Goal: Transaction & Acquisition: Purchase product/service

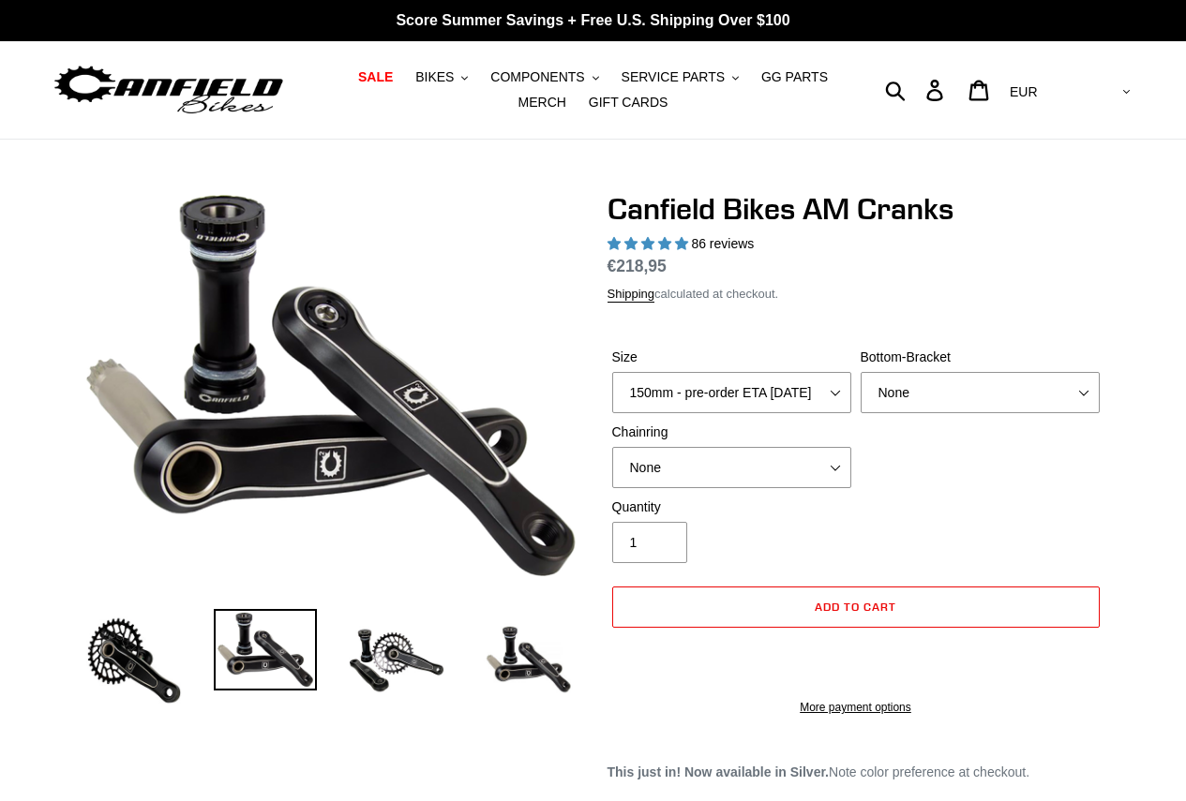
select select "highest-rating"
click at [939, 398] on select "None BSA Threaded 68/73mm Press Fit PF92" at bounding box center [979, 392] width 239 height 41
select select "Press Fit PF92"
click at [860, 372] on select "None BSA Threaded 68/73mm Press Fit PF92" at bounding box center [979, 392] width 239 height 41
click at [798, 474] on select "None 30t Round (Boost 148) 30t Oval (Boost 148) 32t Round (Boost 148) 32t Oval …" at bounding box center [731, 467] width 239 height 41
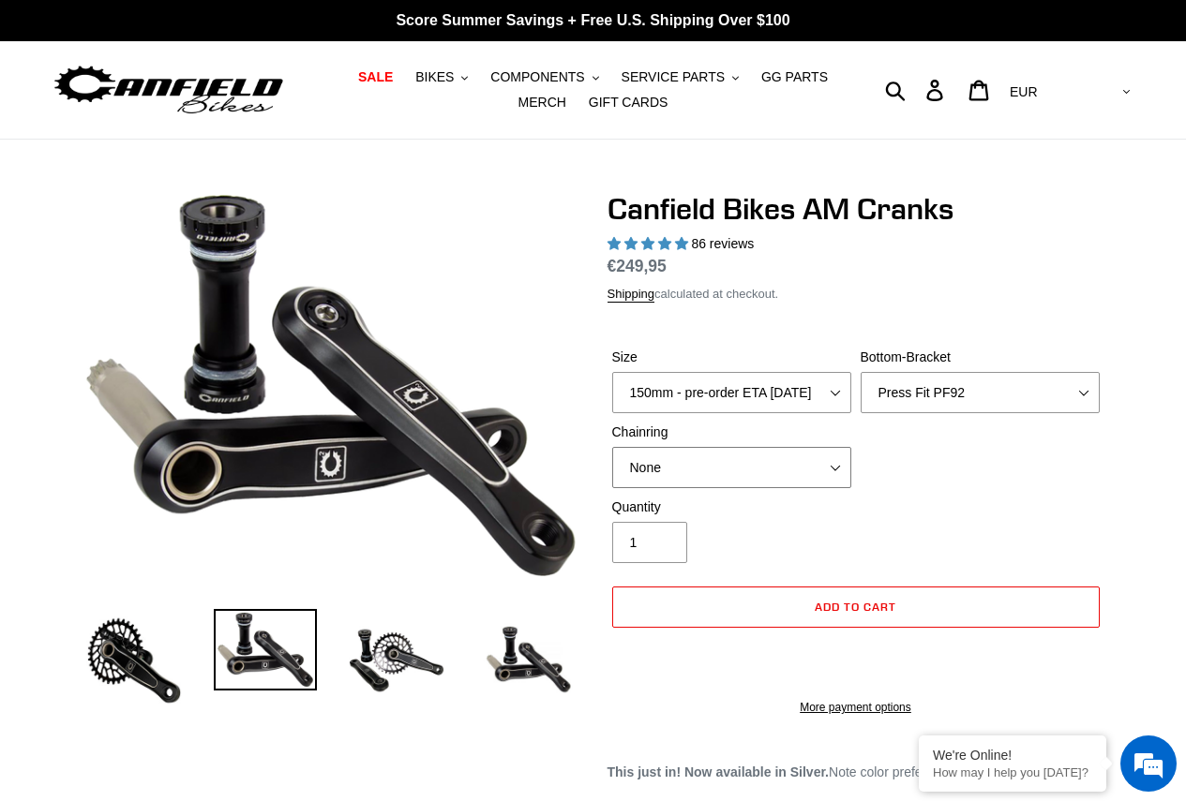
select select "30t Oval (Boost 148)"
click at [612, 447] on select "None 30t Round (Boost 148) 30t Oval (Boost 148) 32t Round (Boost 148) 32t Oval …" at bounding box center [731, 467] width 239 height 41
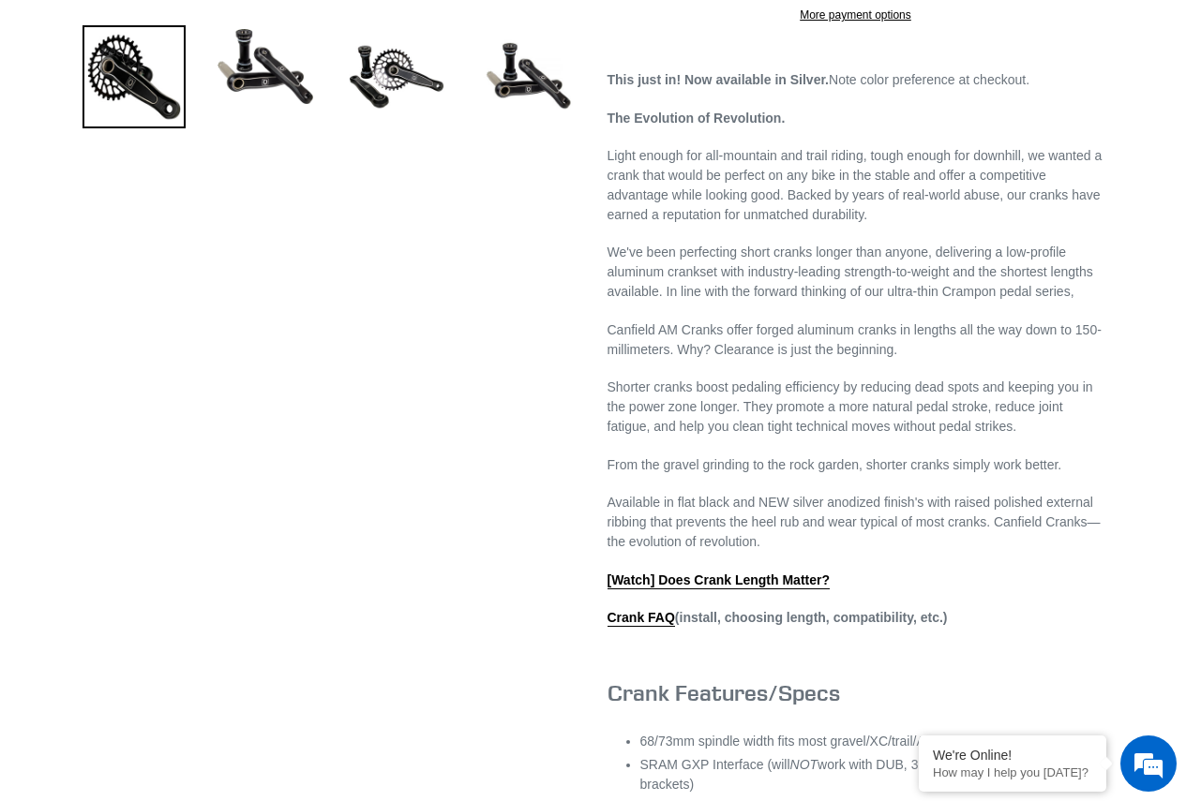
scroll to position [937, 0]
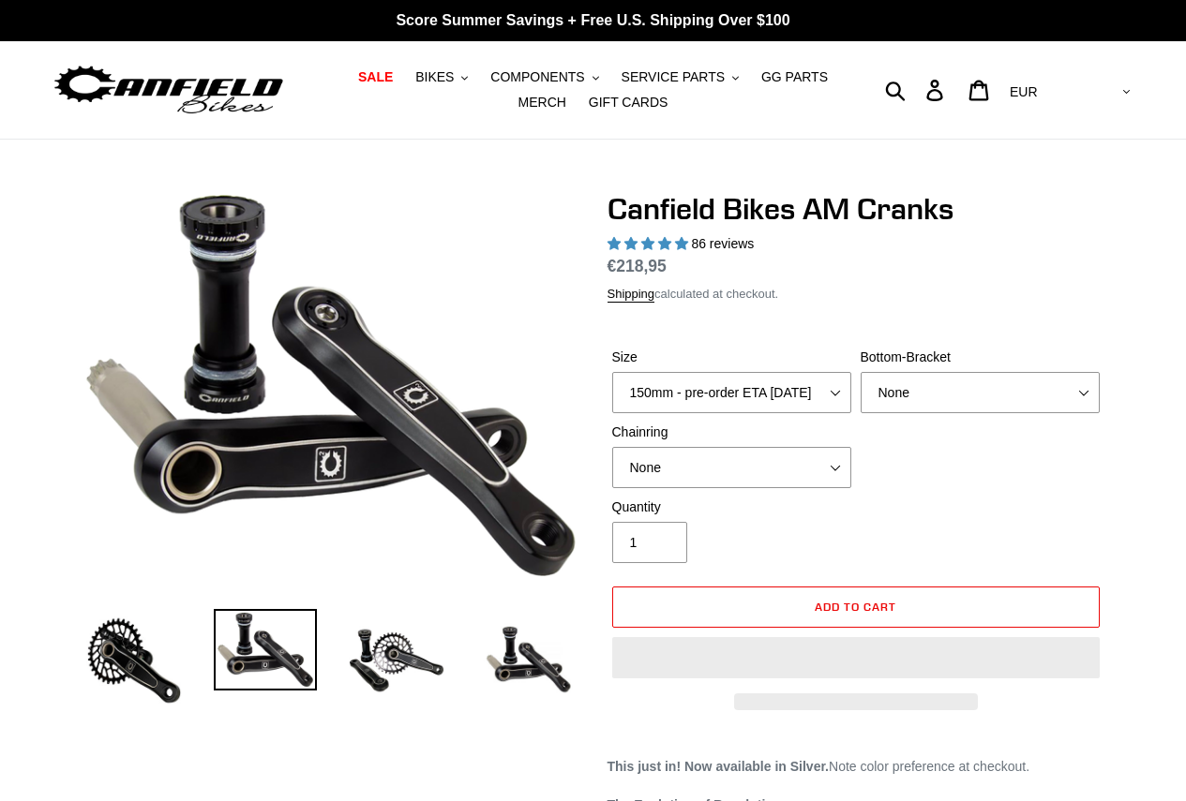
select select "highest-rating"
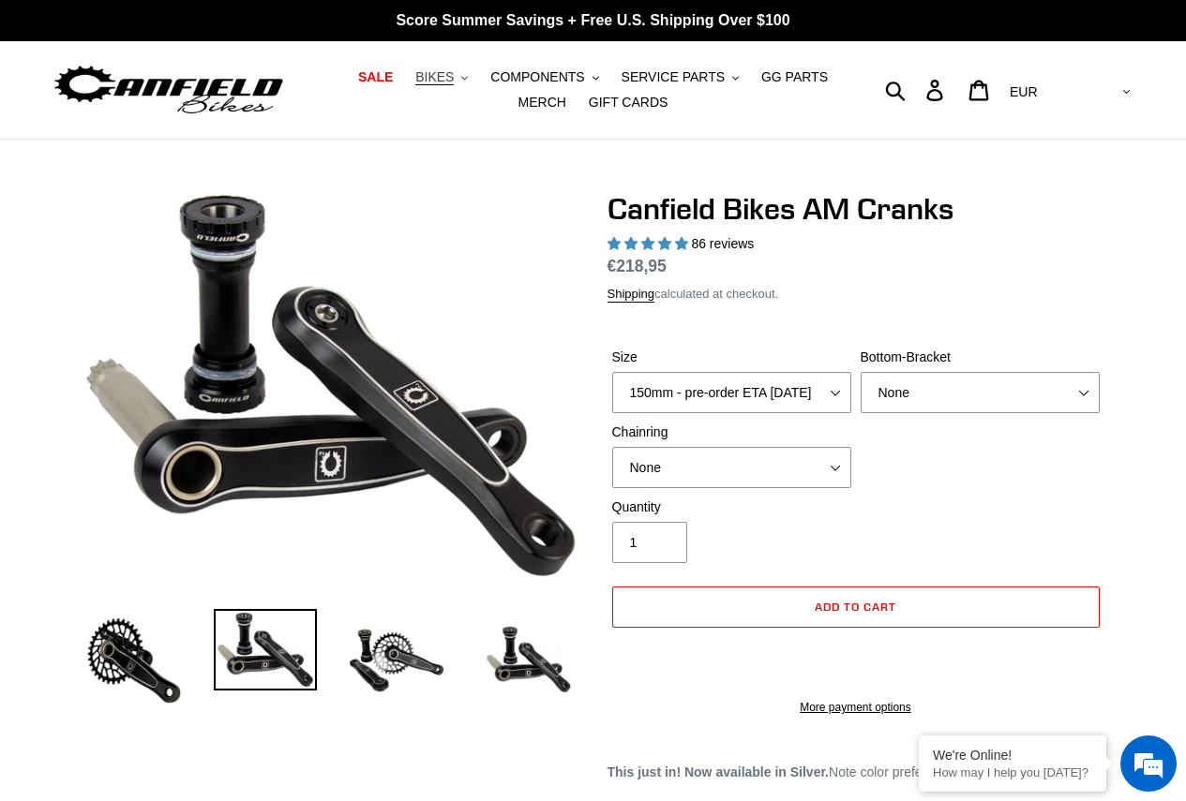
click at [461, 82] on icon ".cls-1{fill:#231f20}" at bounding box center [464, 78] width 7 height 7
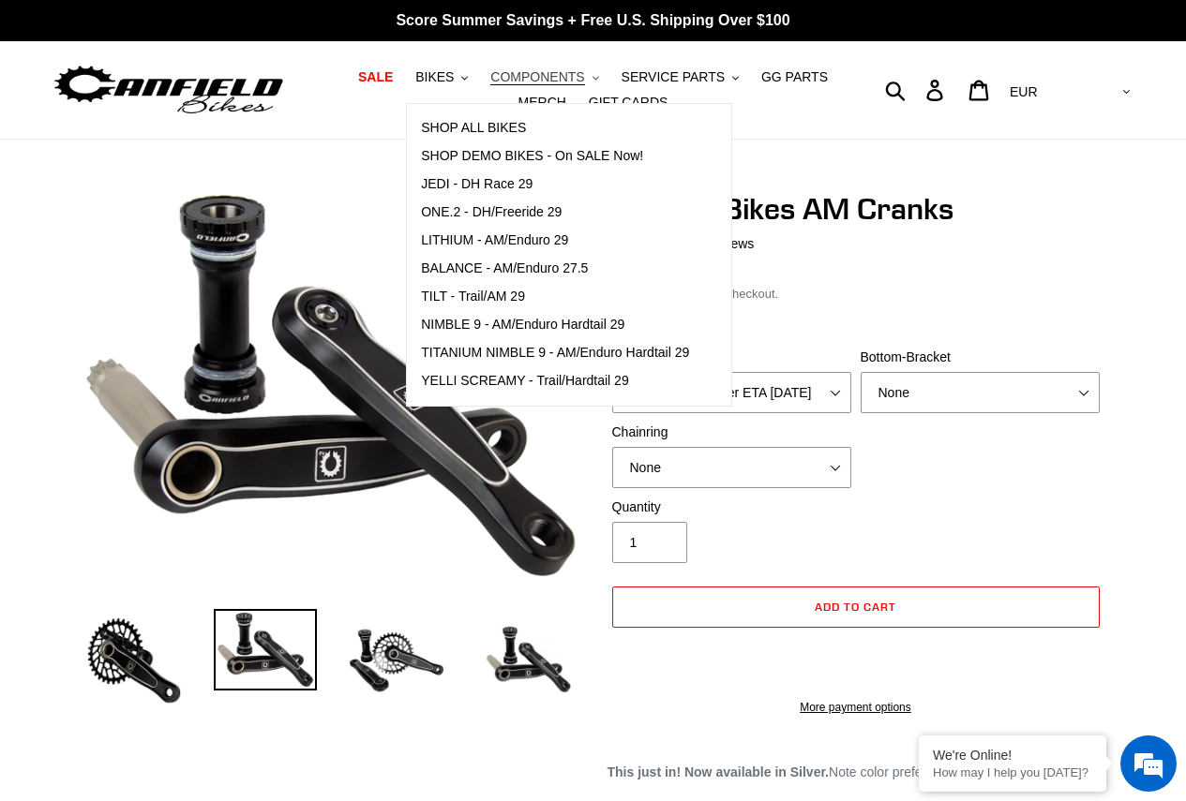
click at [516, 81] on span "COMPONENTS" at bounding box center [537, 77] width 94 height 16
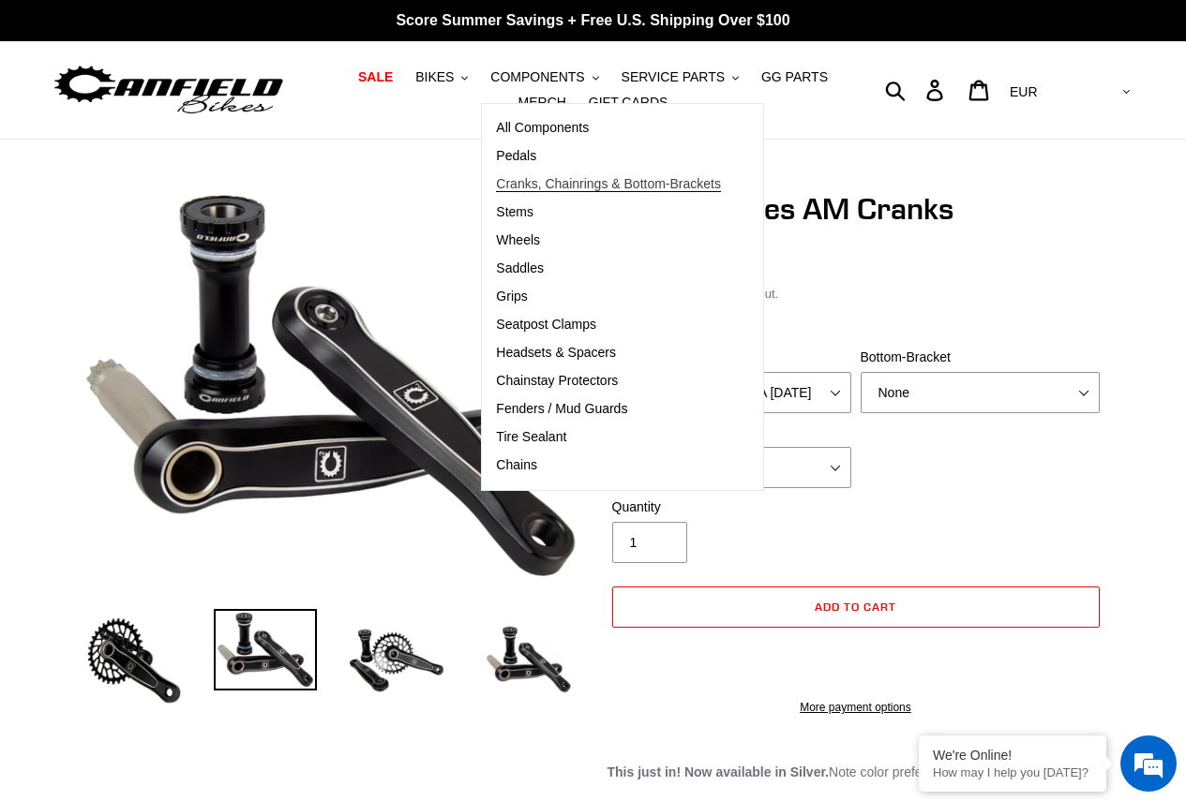
click at [540, 184] on span "Cranks, Chainrings & Bottom-Brackets" at bounding box center [608, 184] width 225 height 16
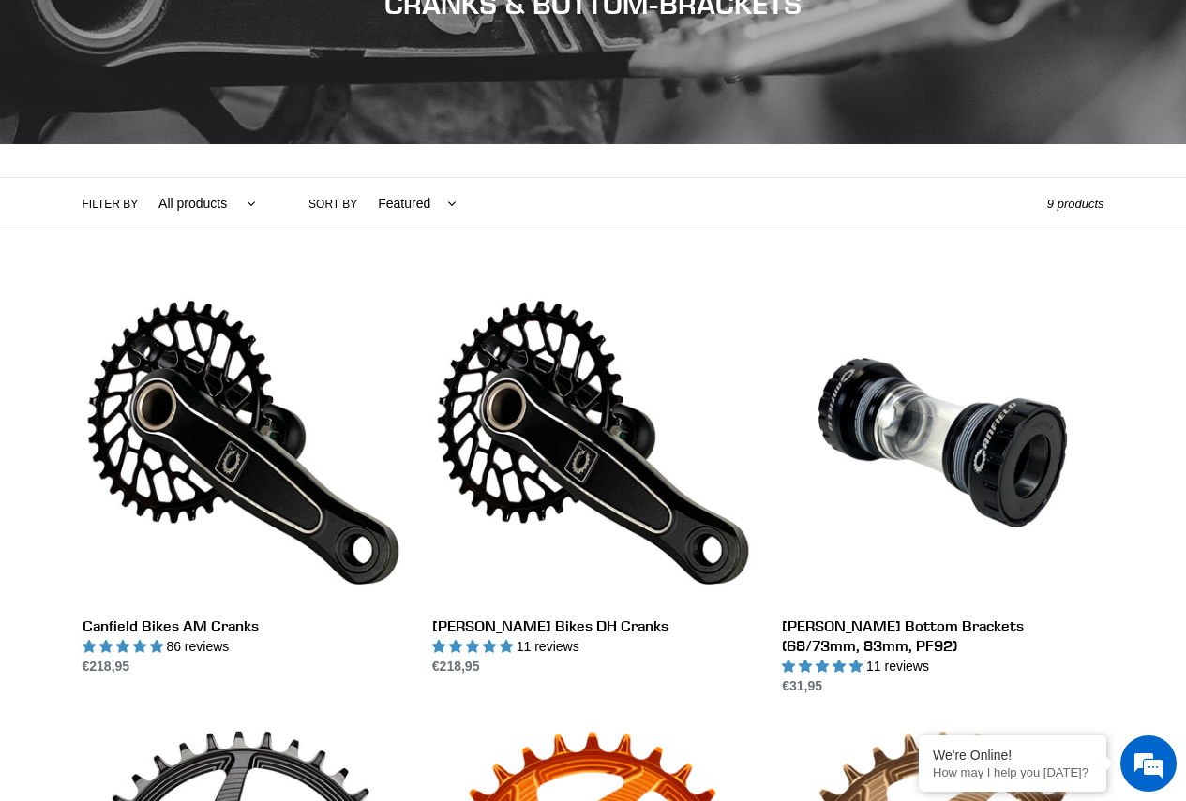
scroll to position [281, 0]
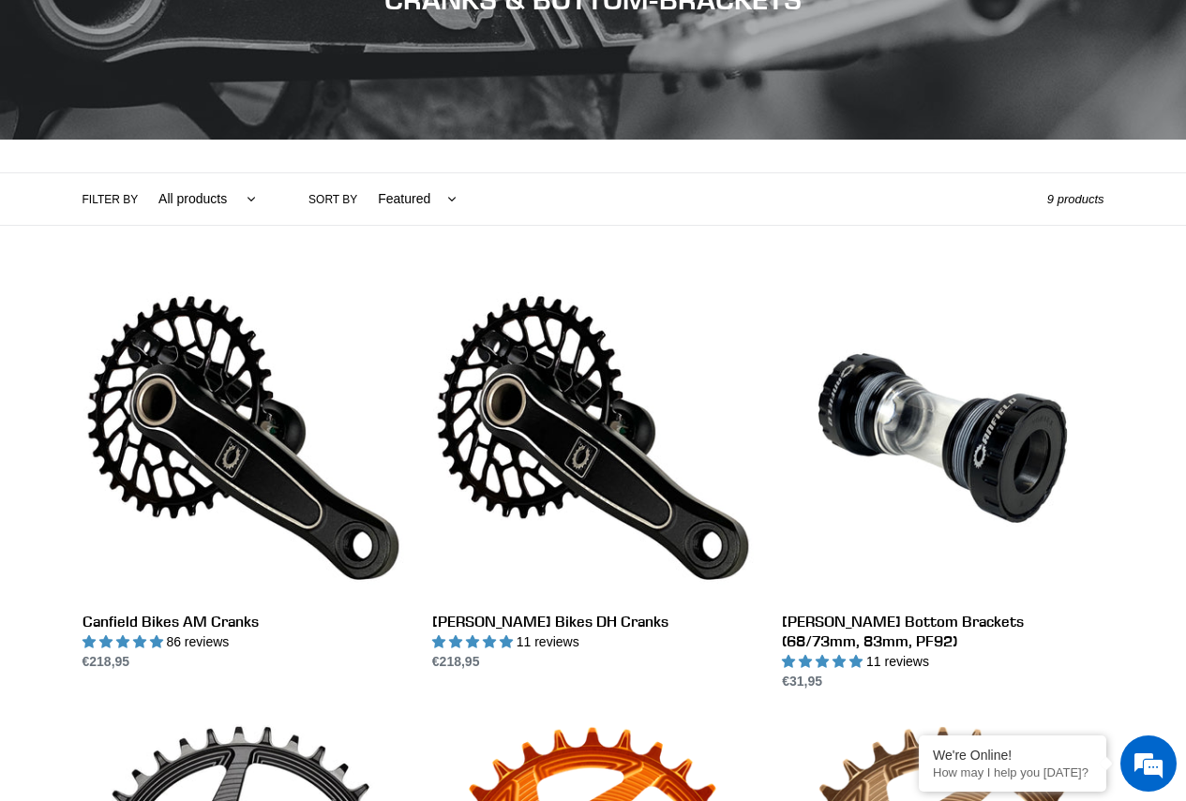
click at [238, 202] on select "All products Components Cranks" at bounding box center [203, 199] width 122 height 52
select select "/collections/cranks-chainrings/cranks"
click at [142, 173] on select "All products Components Cranks" at bounding box center [203, 199] width 122 height 52
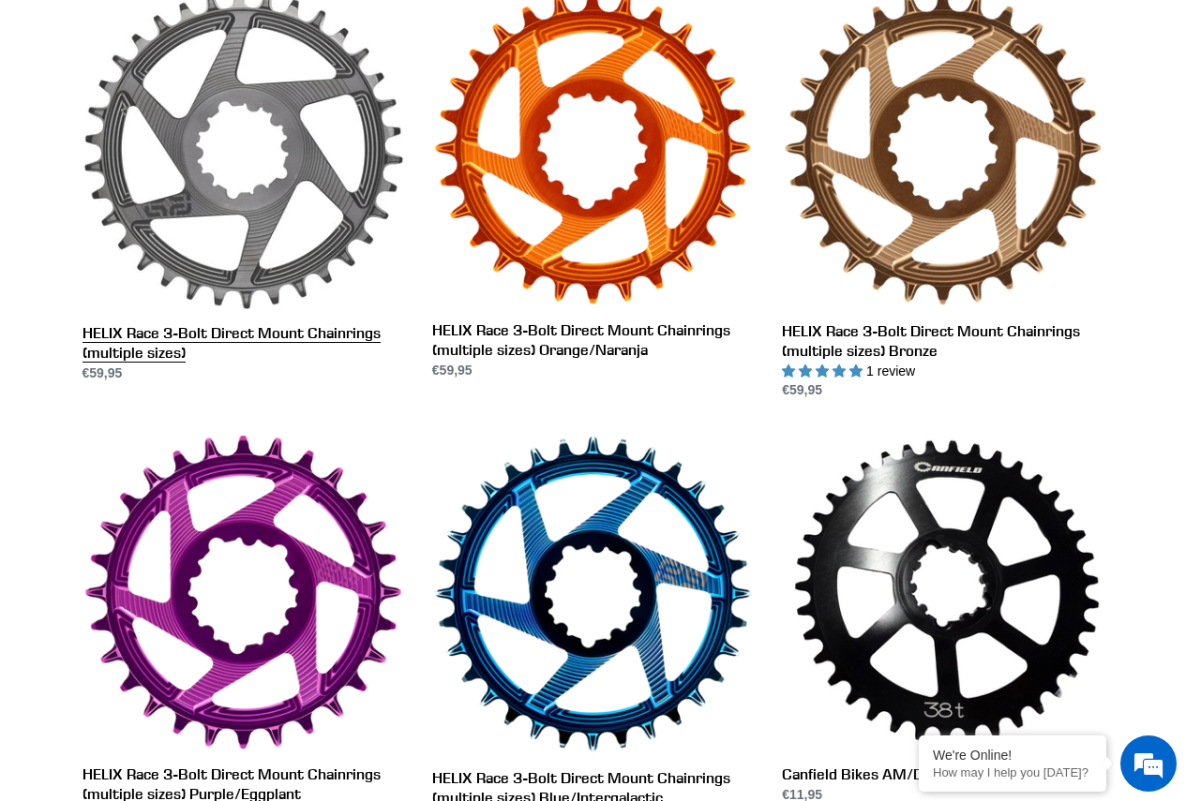
scroll to position [267, 0]
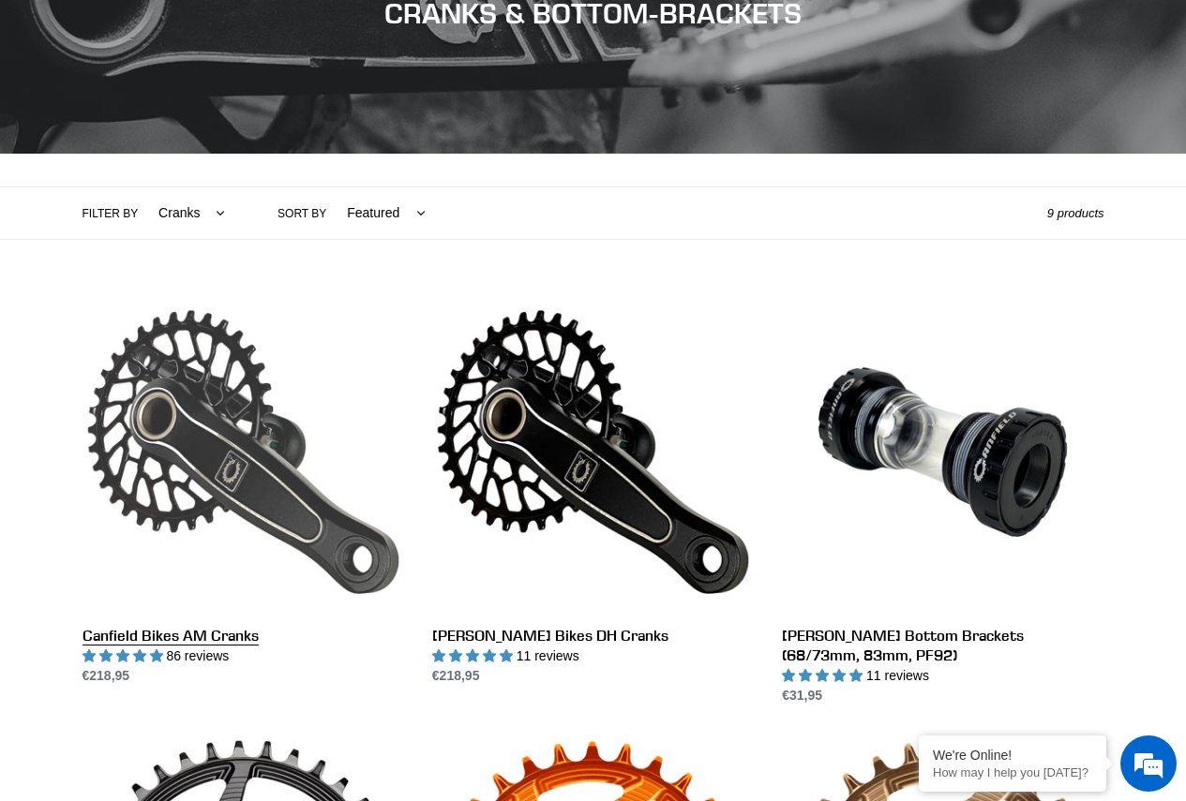
click at [215, 395] on link "Canfield Bikes AM Cranks" at bounding box center [242, 488] width 321 height 395
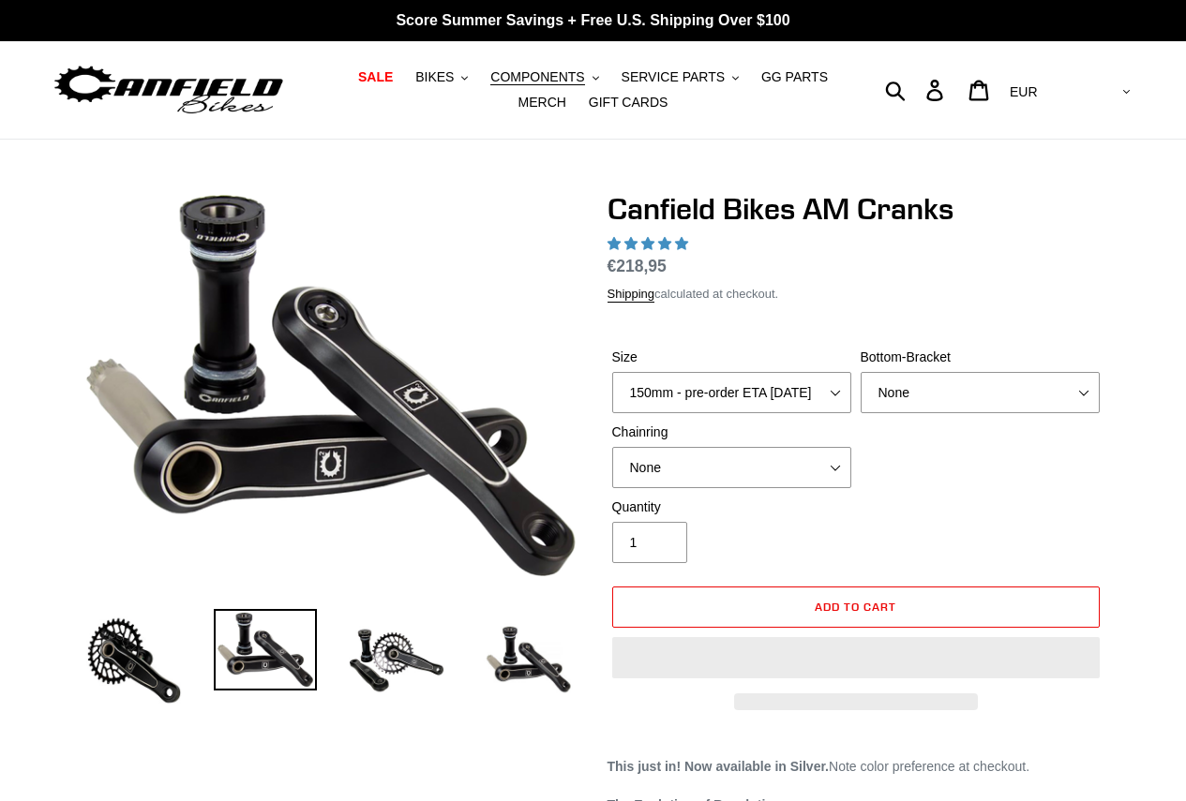
select select "highest-rating"
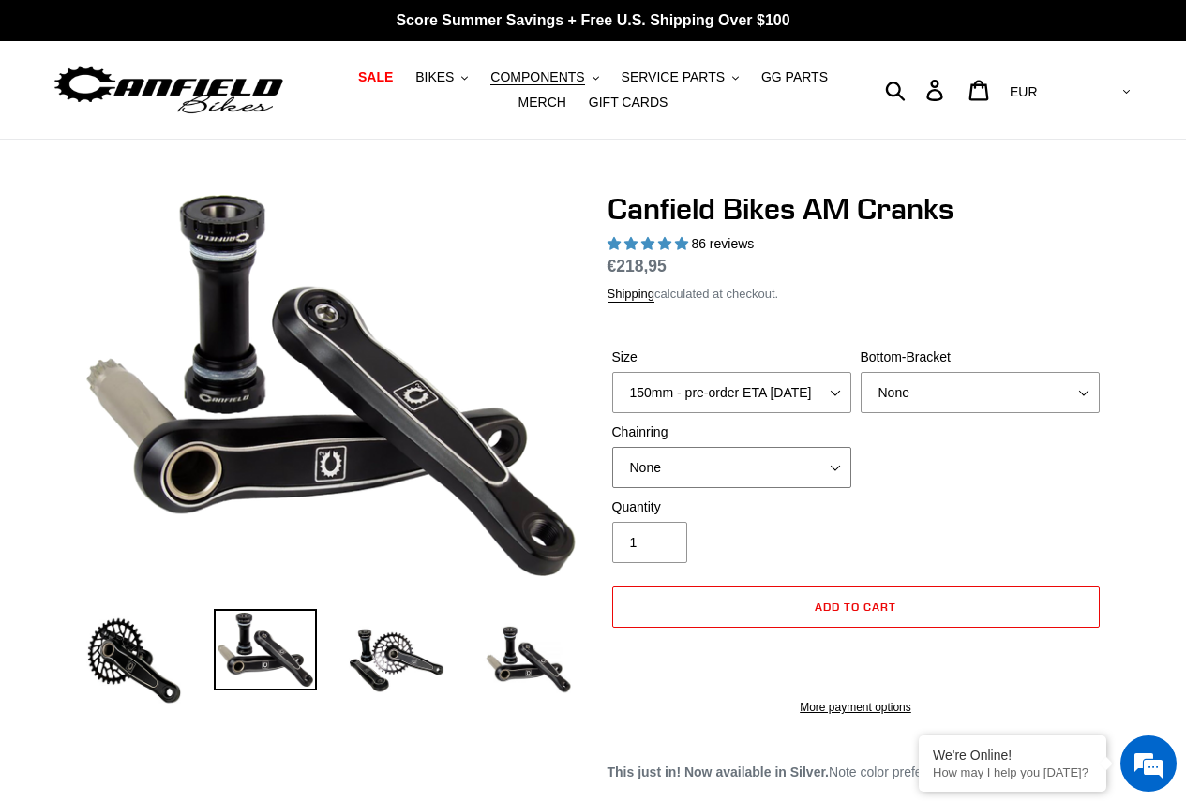
click at [734, 461] on select "None 30t Round (Boost 148) 30t Oval (Boost 148) 32t Round (Boost 148) 32t Oval …" at bounding box center [731, 467] width 239 height 41
click at [964, 368] on div "Bottom-Bracket None BSA Threaded 68/73mm Press Fit PF92" at bounding box center [980, 381] width 248 height 66
click at [955, 389] on select "None BSA Threaded 68/73mm Press Fit PF92" at bounding box center [979, 392] width 239 height 41
select select "BSA Threaded 68/73mm"
click at [860, 372] on select "None BSA Threaded 68/73mm Press Fit PF92" at bounding box center [979, 392] width 239 height 41
